Goal: Find specific page/section: Find specific page/section

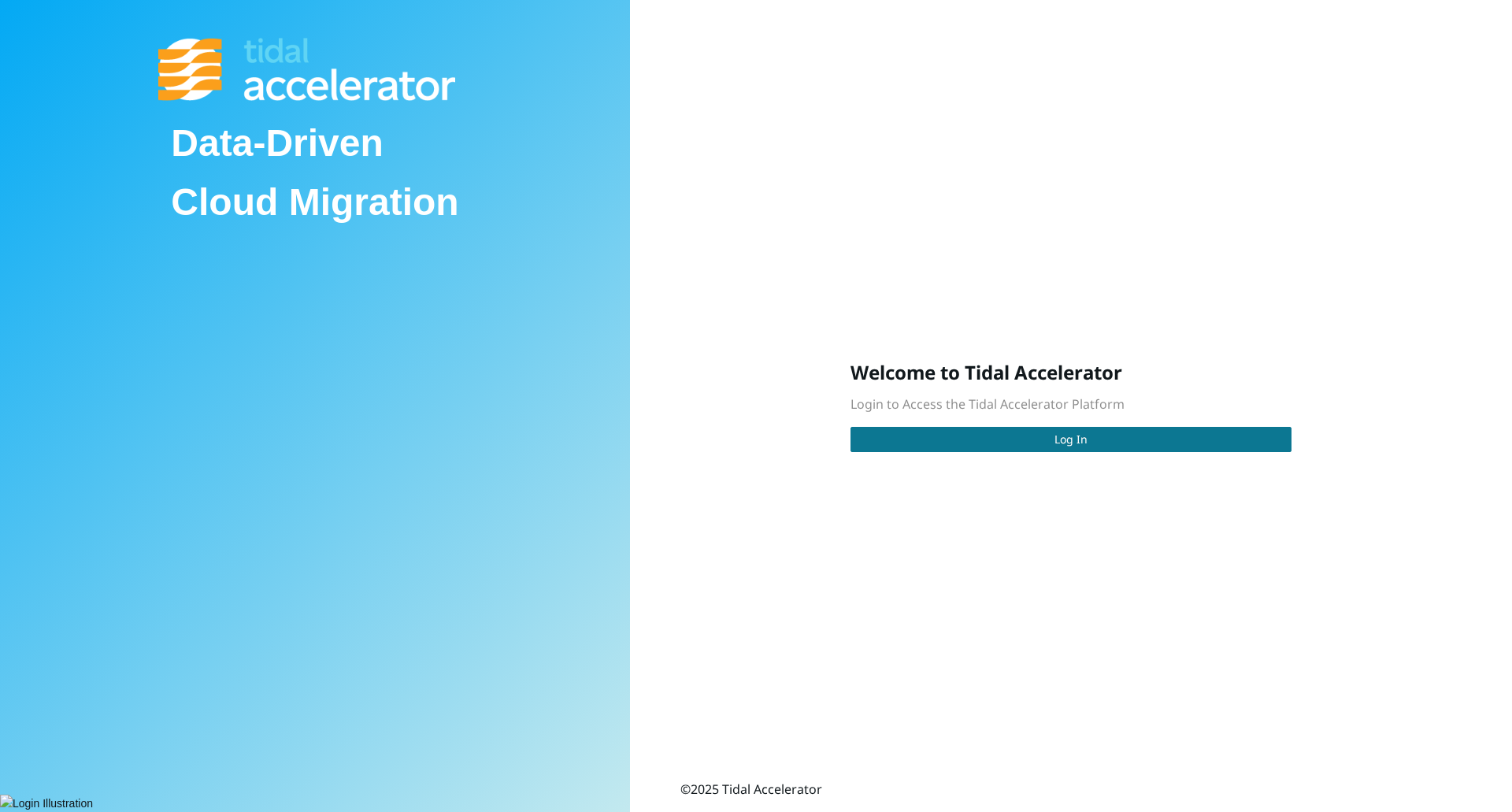
click at [1021, 443] on button "Log In" at bounding box center [1070, 440] width 441 height 25
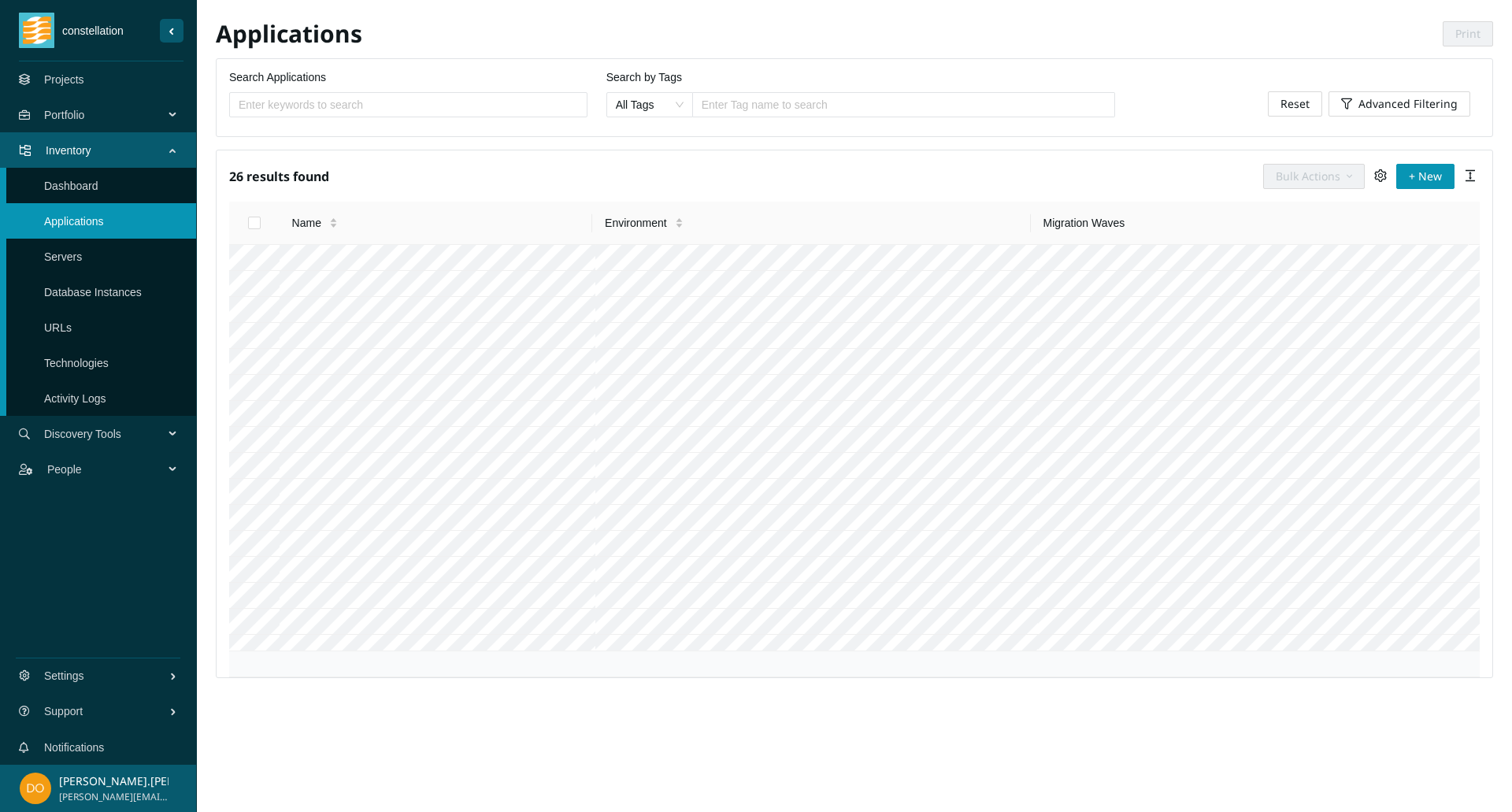
click at [292, 267] on tbody at bounding box center [854, 583] width 1251 height 676
drag, startPoint x: 262, startPoint y: 169, endPoint x: 1025, endPoint y: 689, distance: 923.3
click at [1025, 689] on div "Applications Print Search Applications Search by Tags All Tags Enter Tag name t…" at bounding box center [855, 406] width 1316 height 812
